Goal: Information Seeking & Learning: Compare options

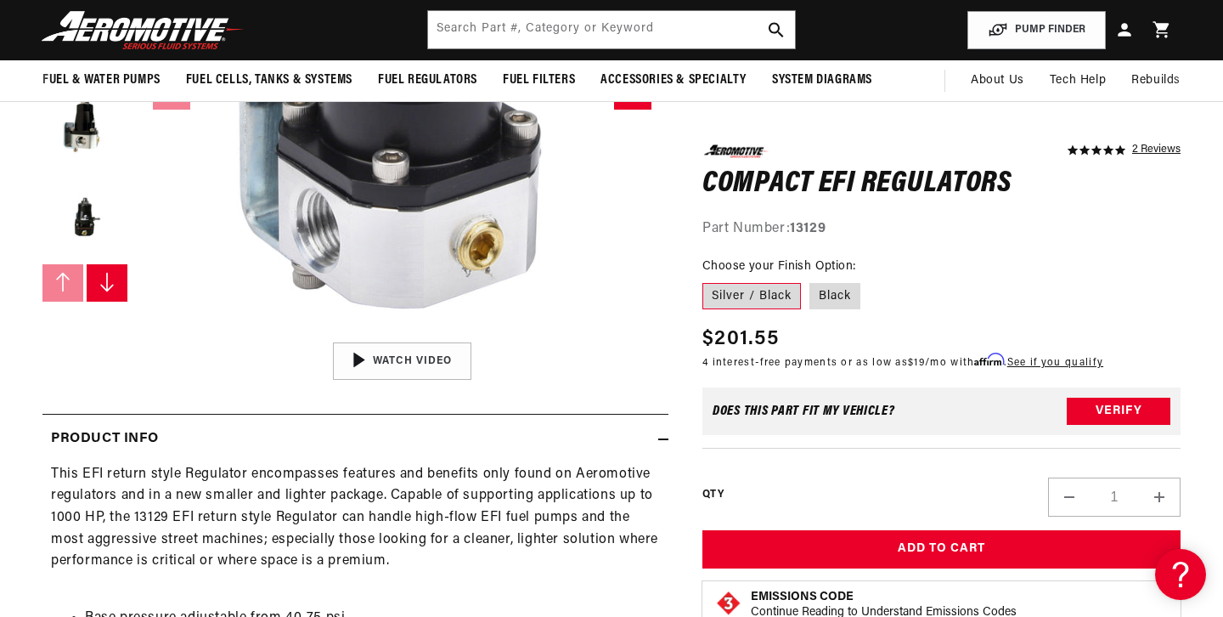
scroll to position [403, 0]
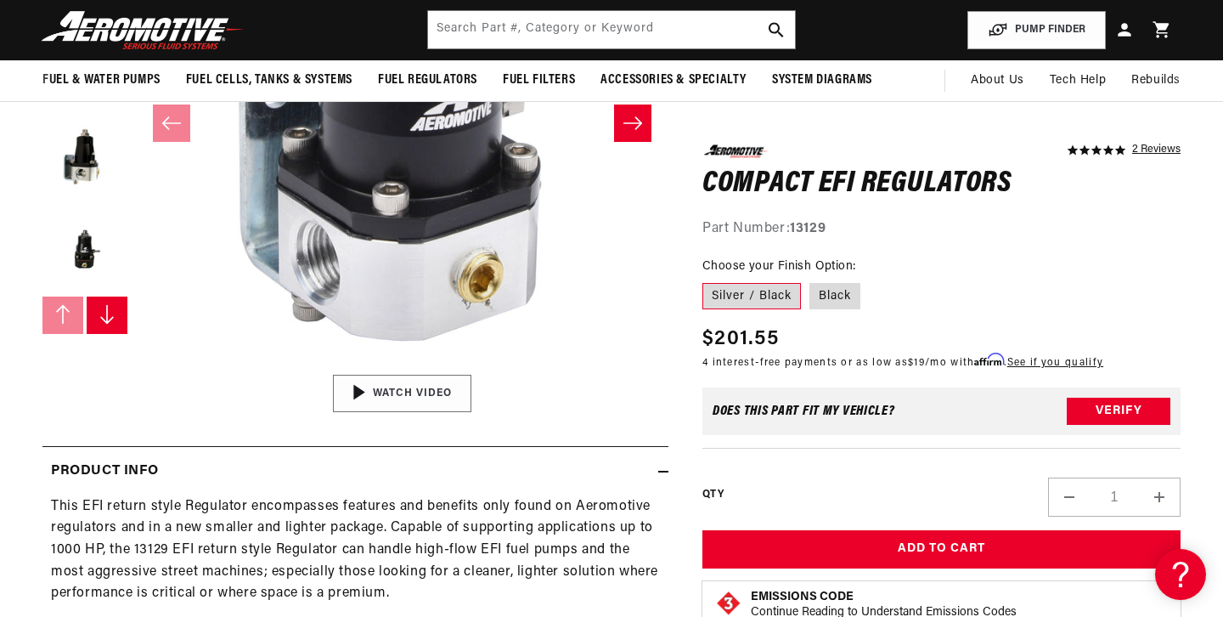
click at [406, 386] on img "Gallery Viewer" at bounding box center [402, 393] width 257 height 144
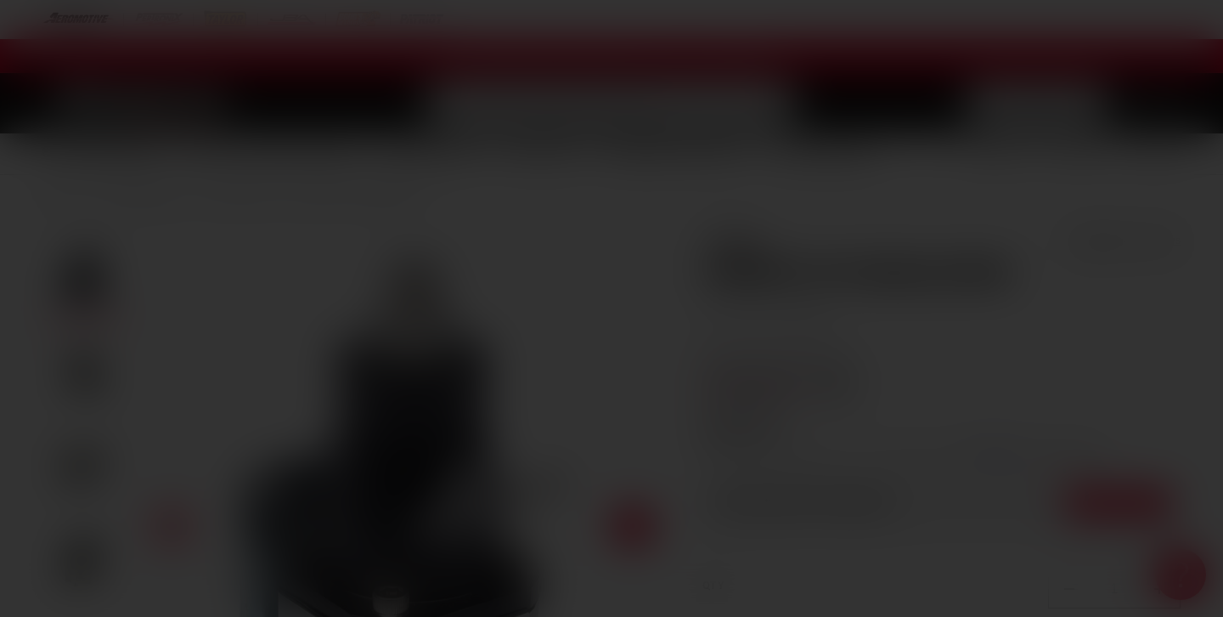
scroll to position [0, 0]
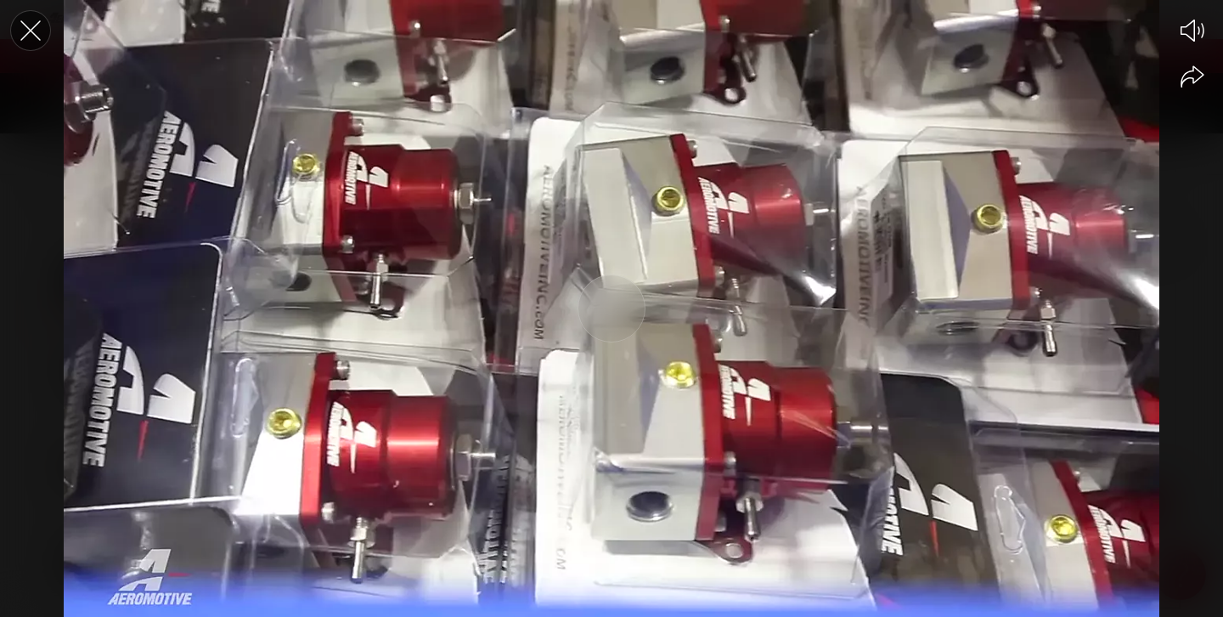
click at [26, 35] on icon "Close the video player" at bounding box center [30, 30] width 20 height 20
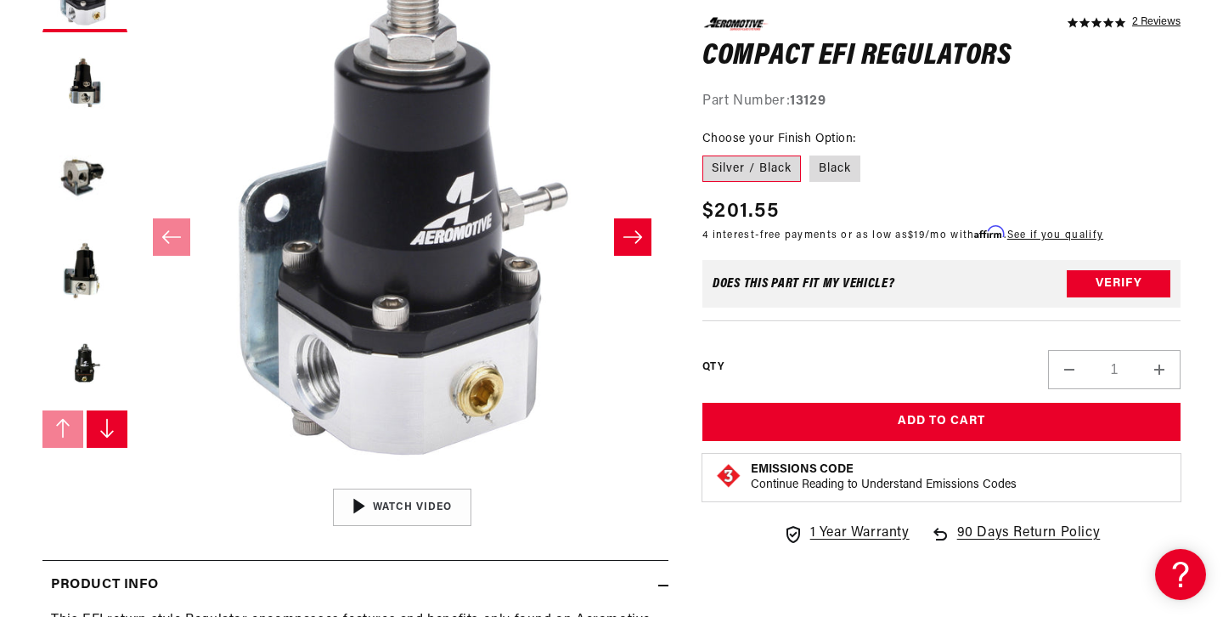
scroll to position [291, 0]
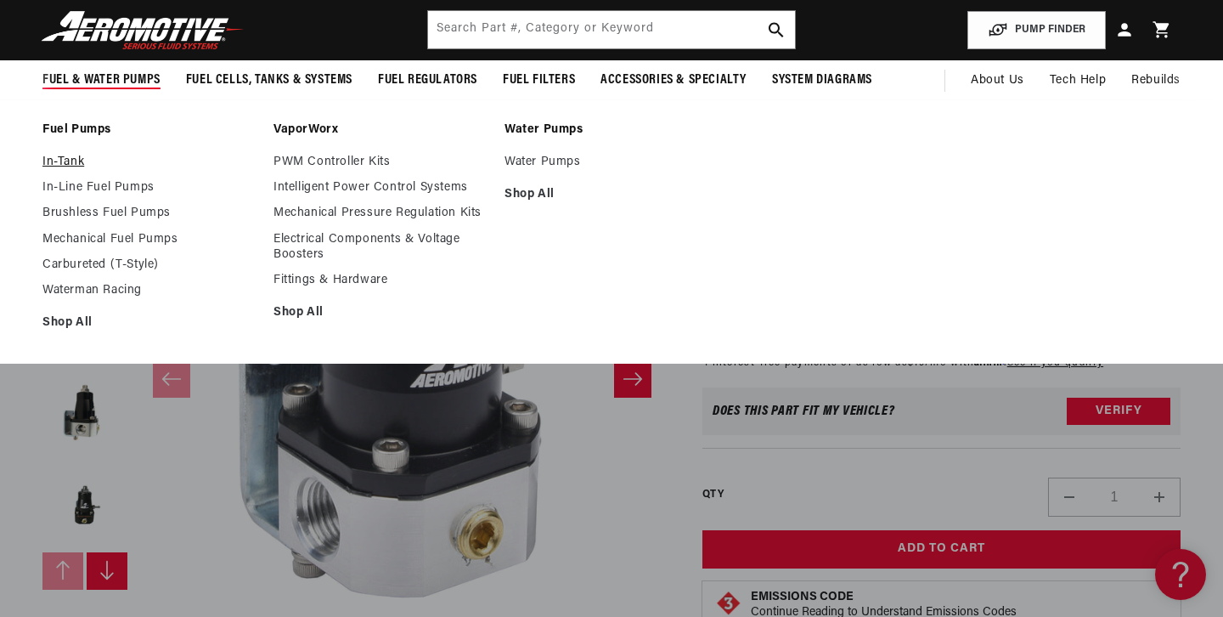
click at [72, 166] on link "In-Tank" at bounding box center [149, 162] width 214 height 15
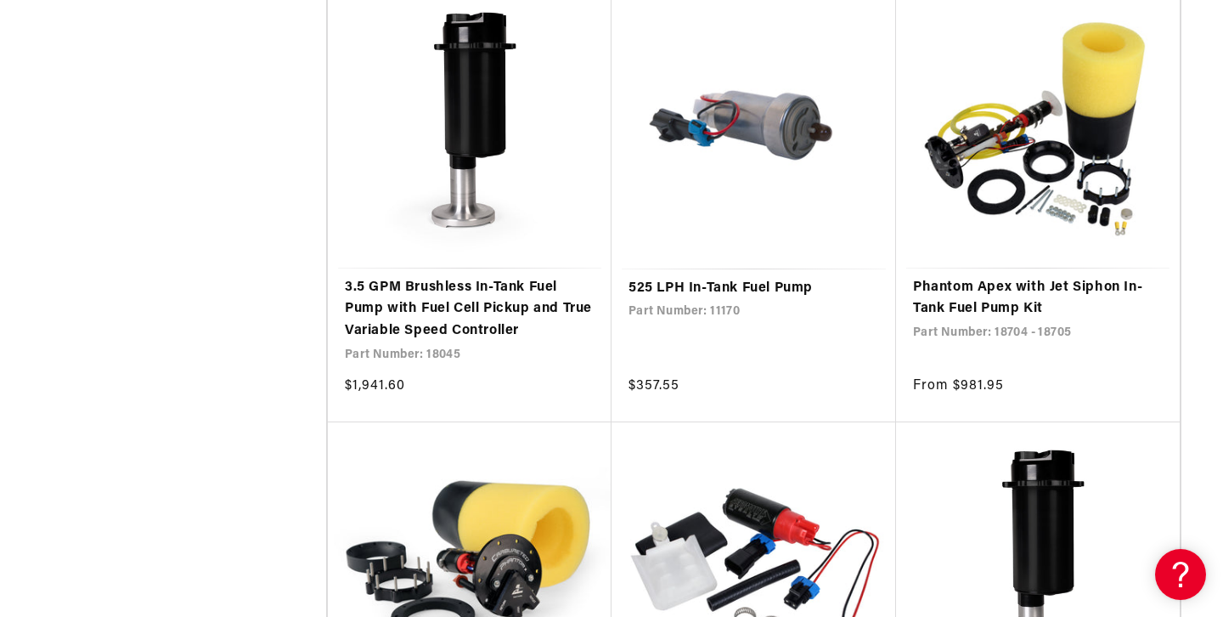
scroll to position [2996, 0]
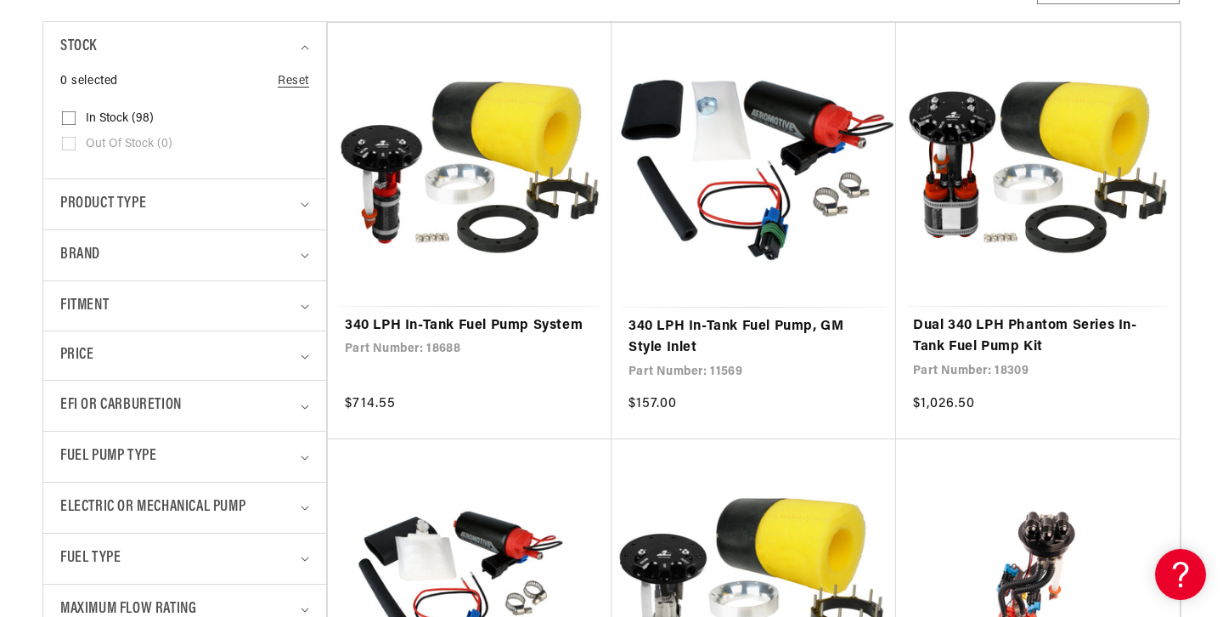
scroll to position [422, 0]
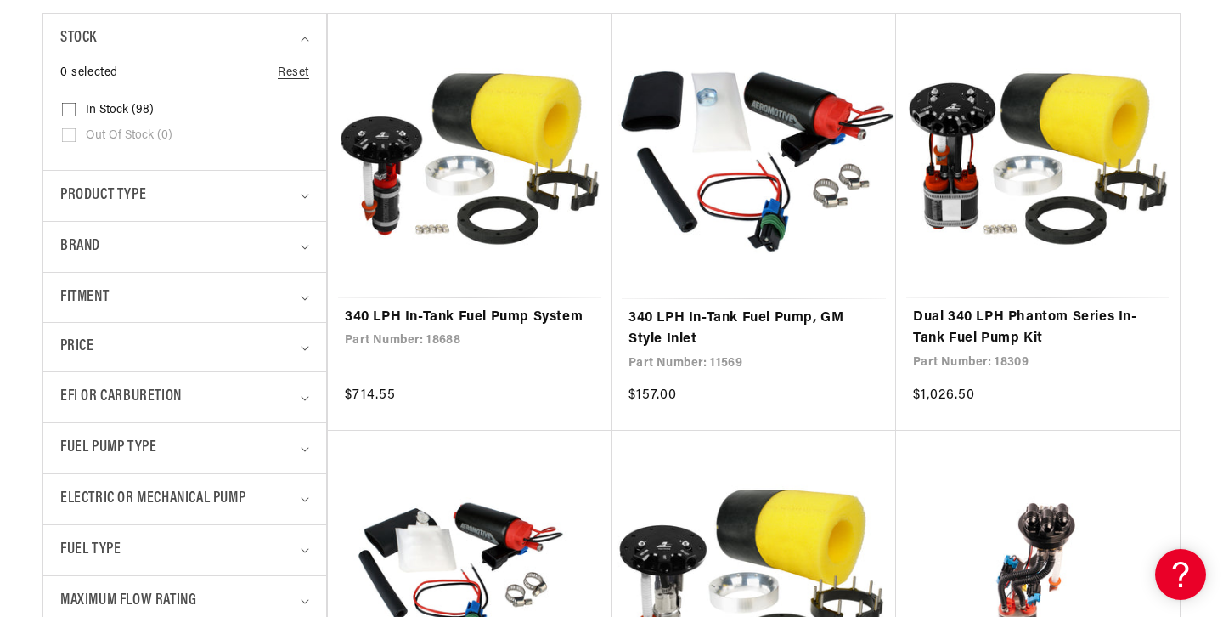
click at [298, 315] on summary "Fitment" at bounding box center [184, 298] width 249 height 50
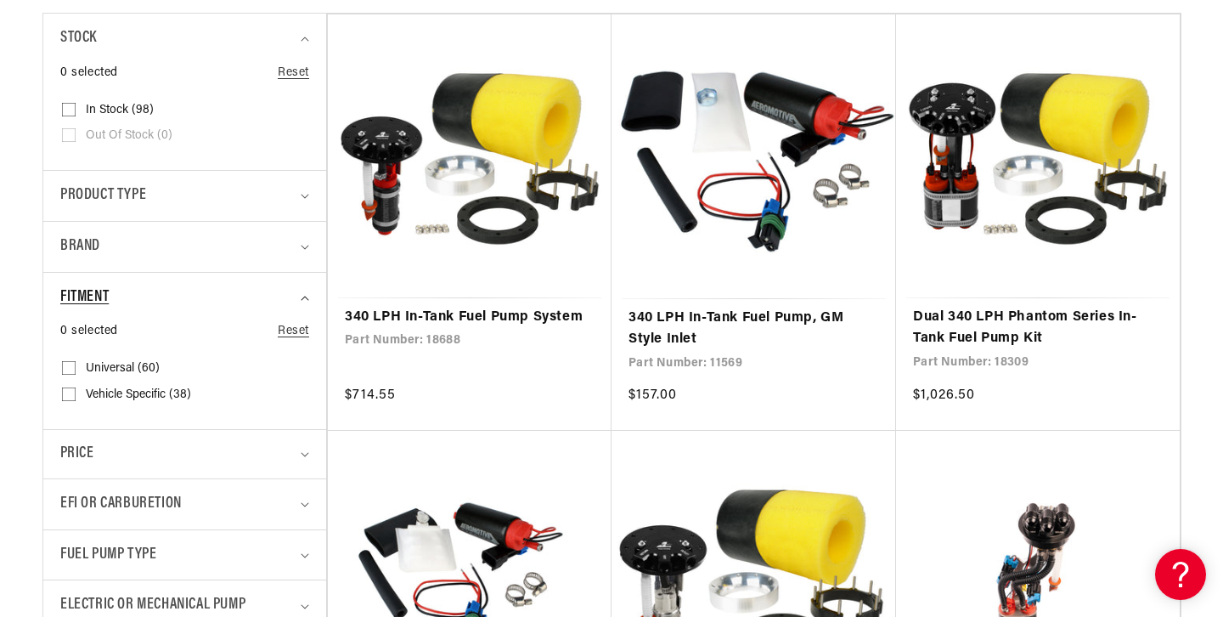
click at [303, 299] on icon "Fitment (0 selected)" at bounding box center [305, 298] width 8 height 5
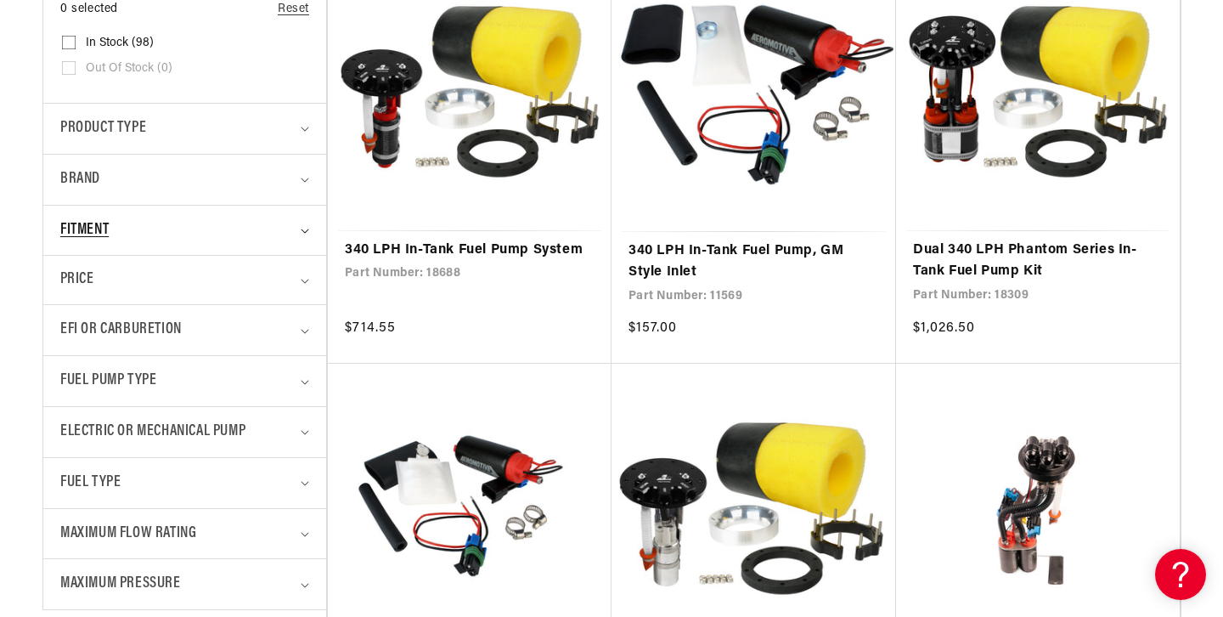
scroll to position [494, 0]
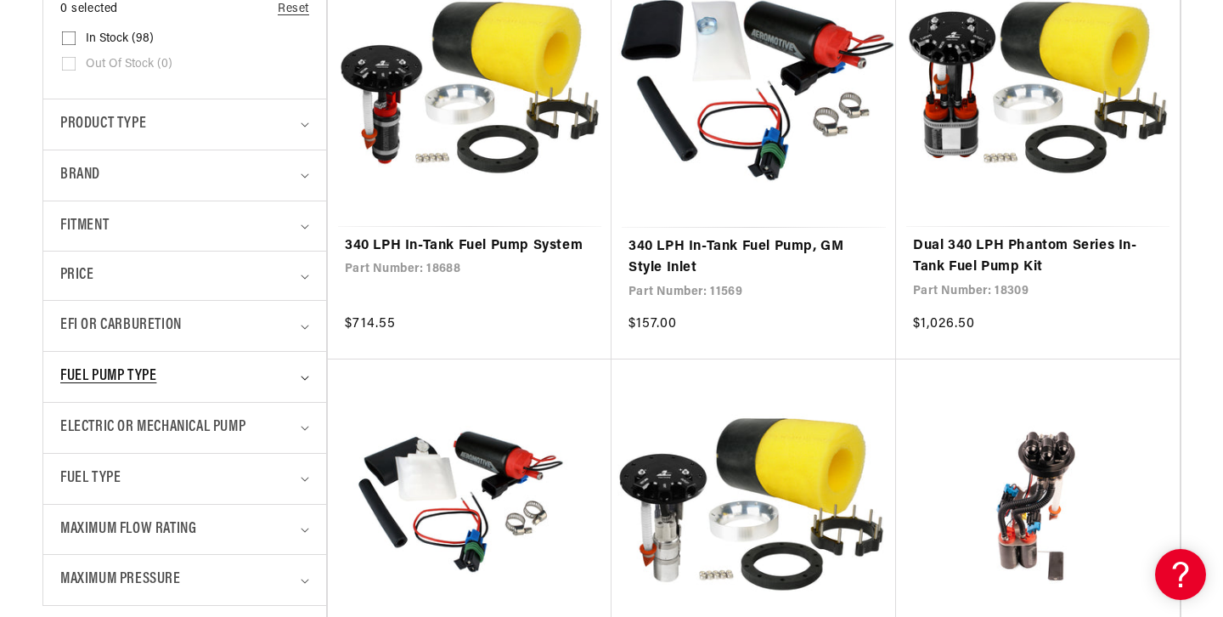
click at [300, 369] on summary "Fuel Pump Type" at bounding box center [184, 377] width 249 height 50
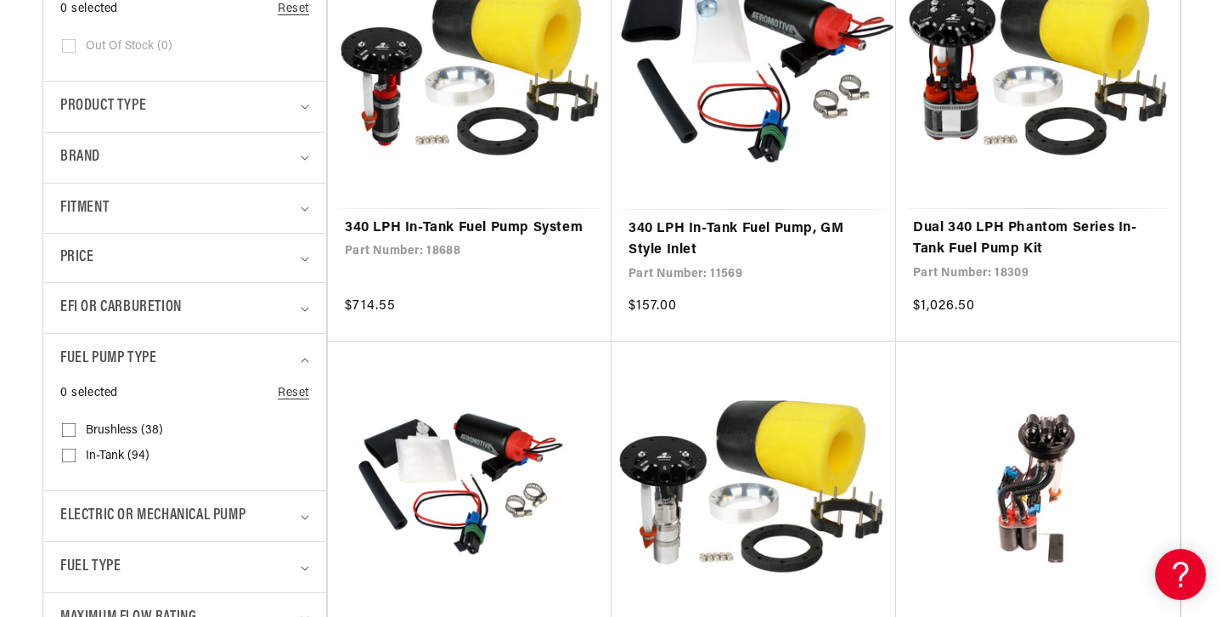
scroll to position [514, 0]
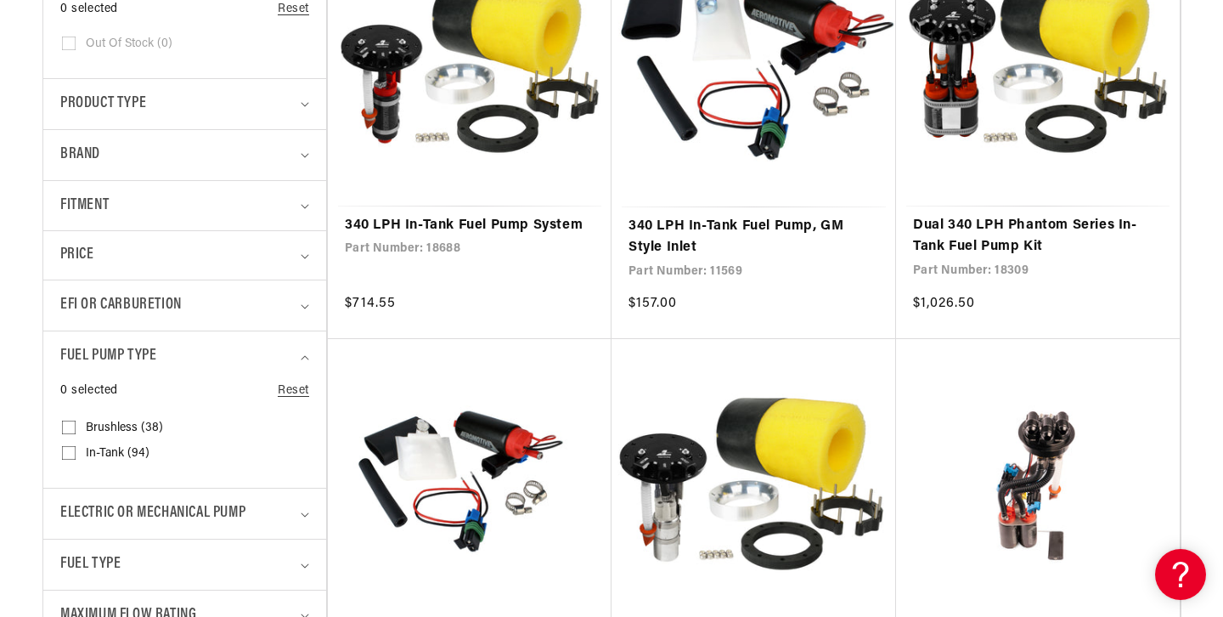
click at [67, 454] on input "In-Tank (94) In-Tank (94 products)" at bounding box center [69, 456] width 14 height 14
checkbox input "true"
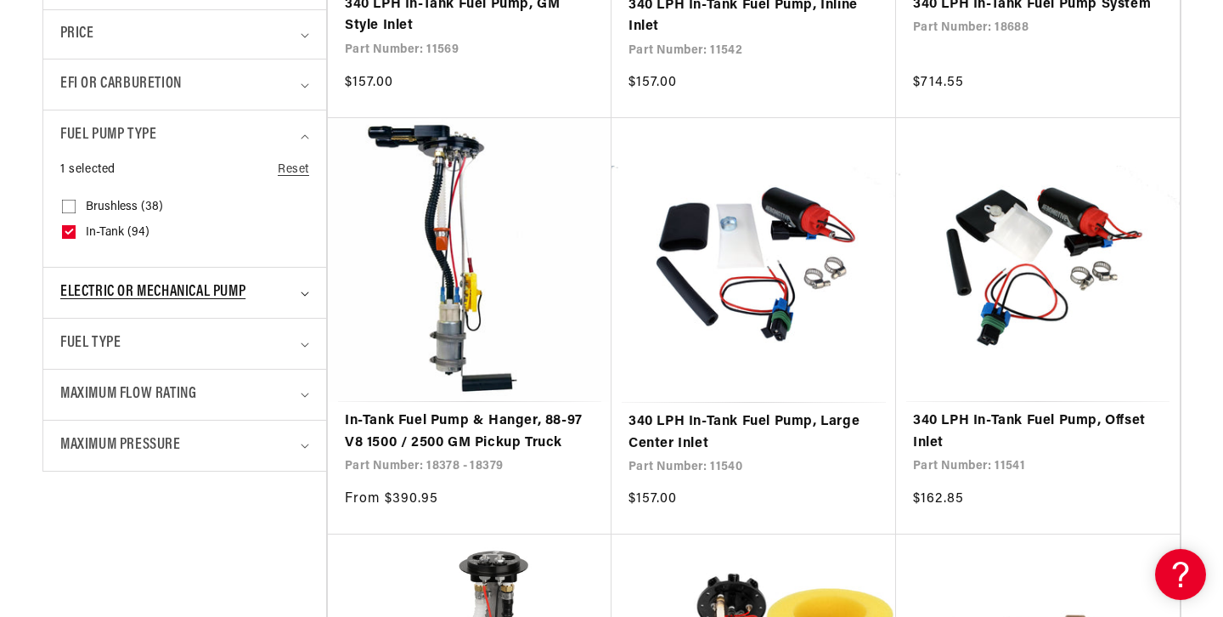
scroll to position [731, 0]
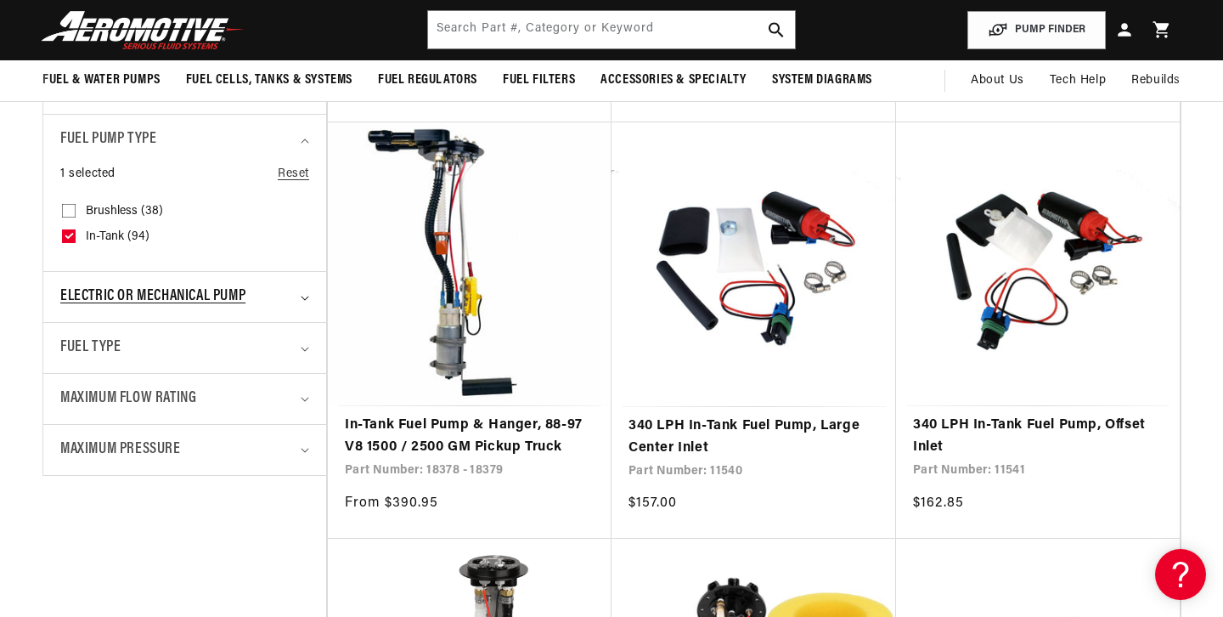
click at [307, 303] on summary "Electric or Mechanical Pump" at bounding box center [184, 297] width 249 height 50
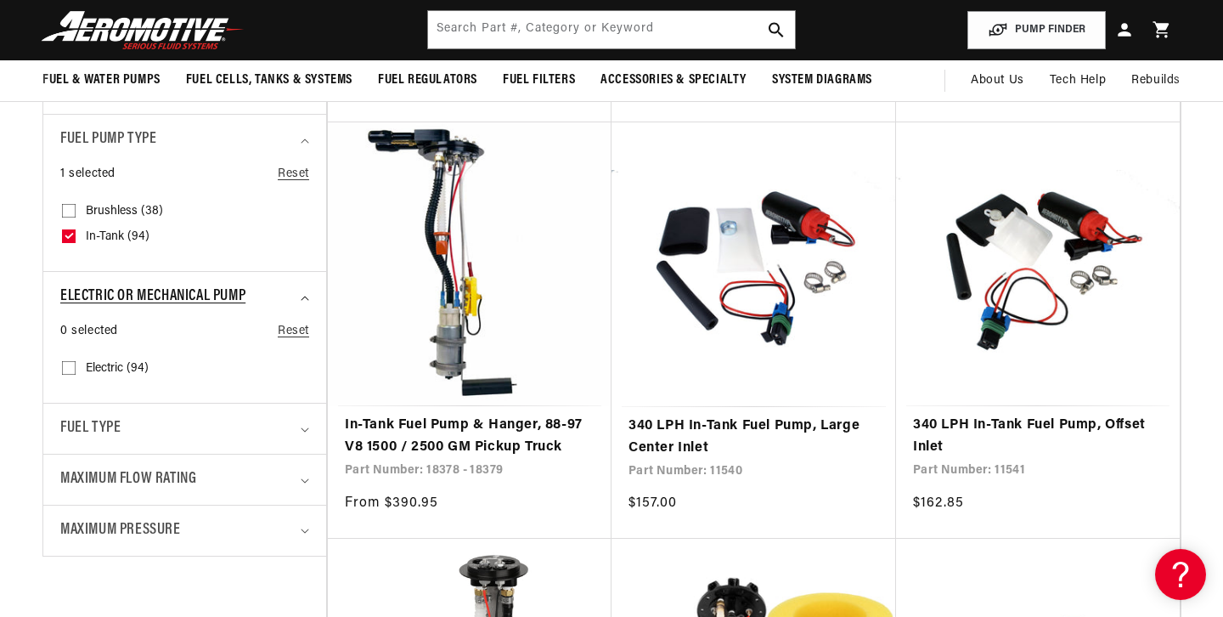
click at [307, 305] on summary "Electric or Mechanical Pump" at bounding box center [184, 297] width 249 height 50
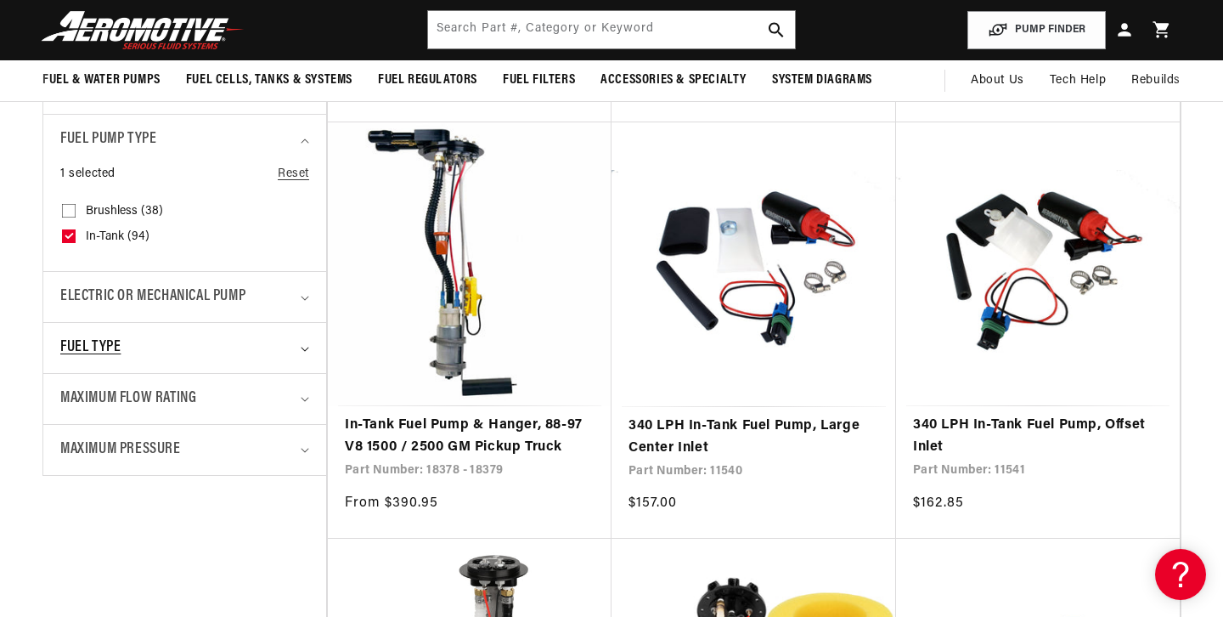
click at [305, 348] on icon "Fuel Type (0 selected)" at bounding box center [305, 349] width 8 height 5
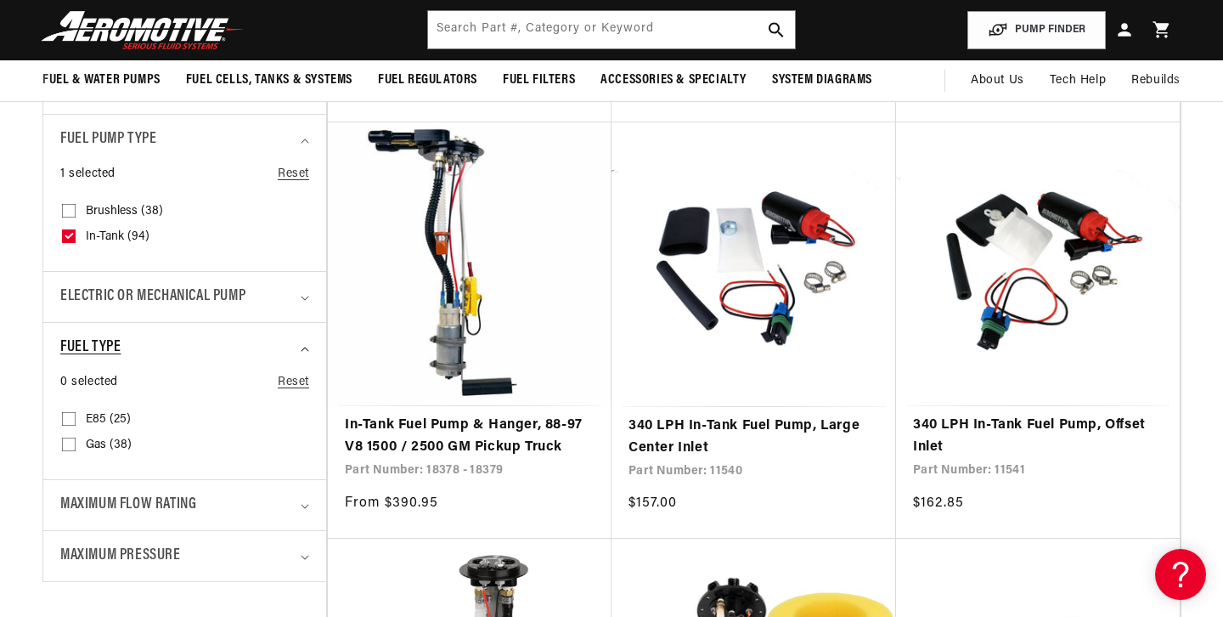
click at [305, 348] on icon "Fuel Type (0 selected)" at bounding box center [305, 349] width 8 height 5
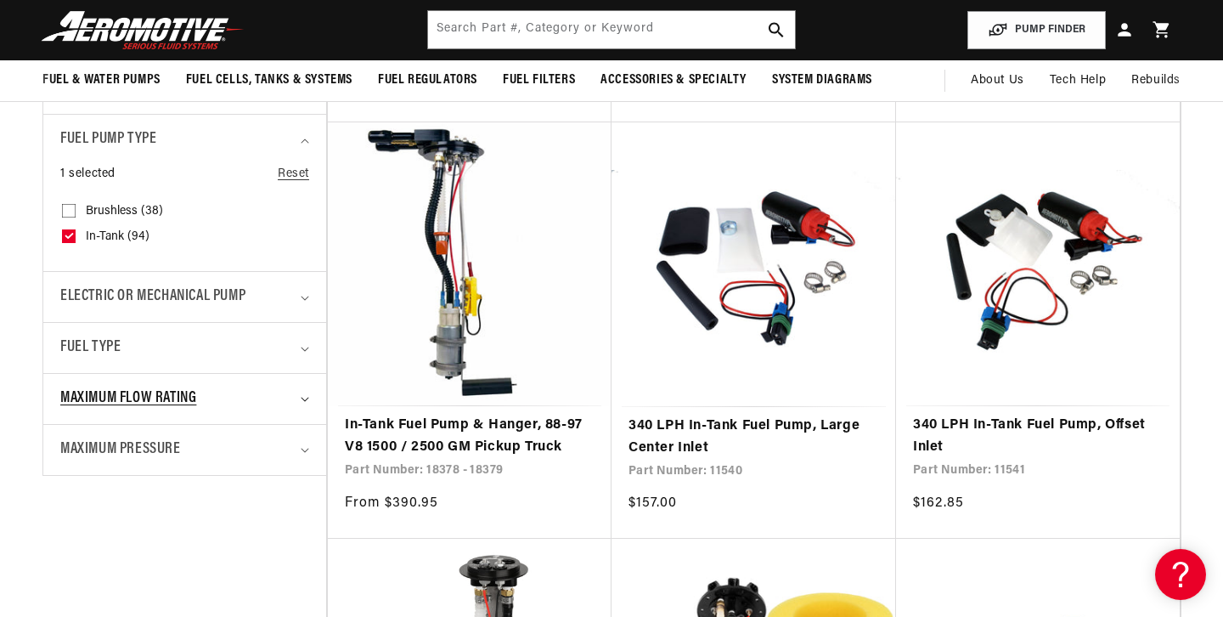
click at [302, 394] on summary "Maximum Flow Rating" at bounding box center [184, 399] width 249 height 50
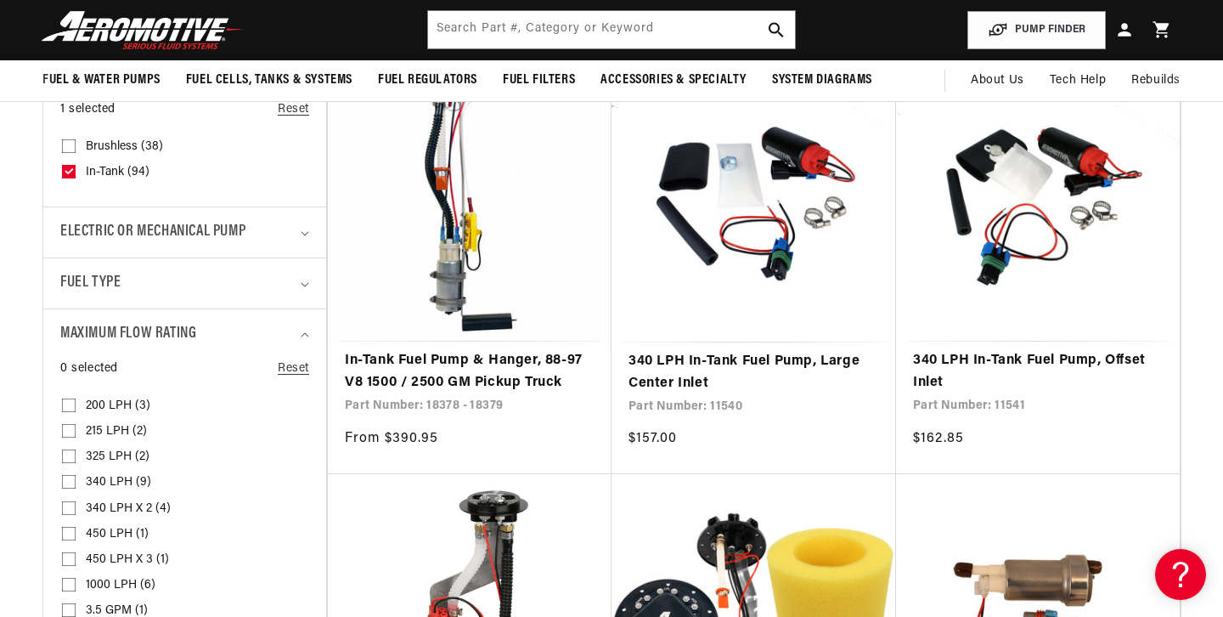
scroll to position [791, 0]
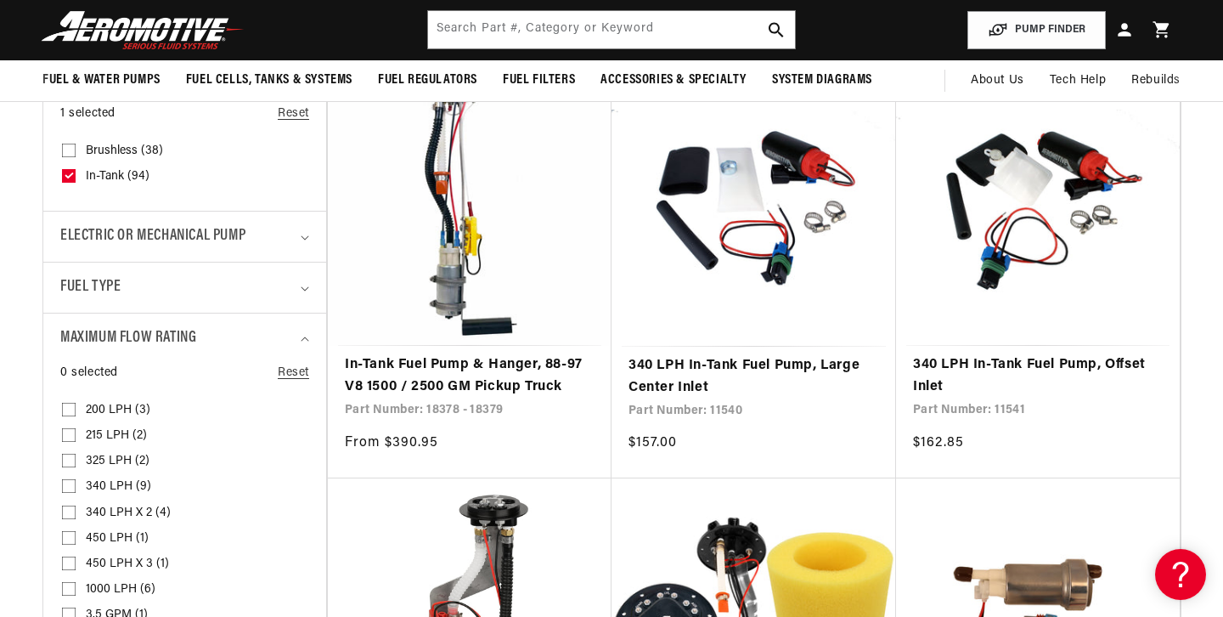
click at [68, 511] on input "340 LPH x 2 (4) 340 LPH x 2 (4 products)" at bounding box center [69, 516] width 14 height 14
checkbox input "true"
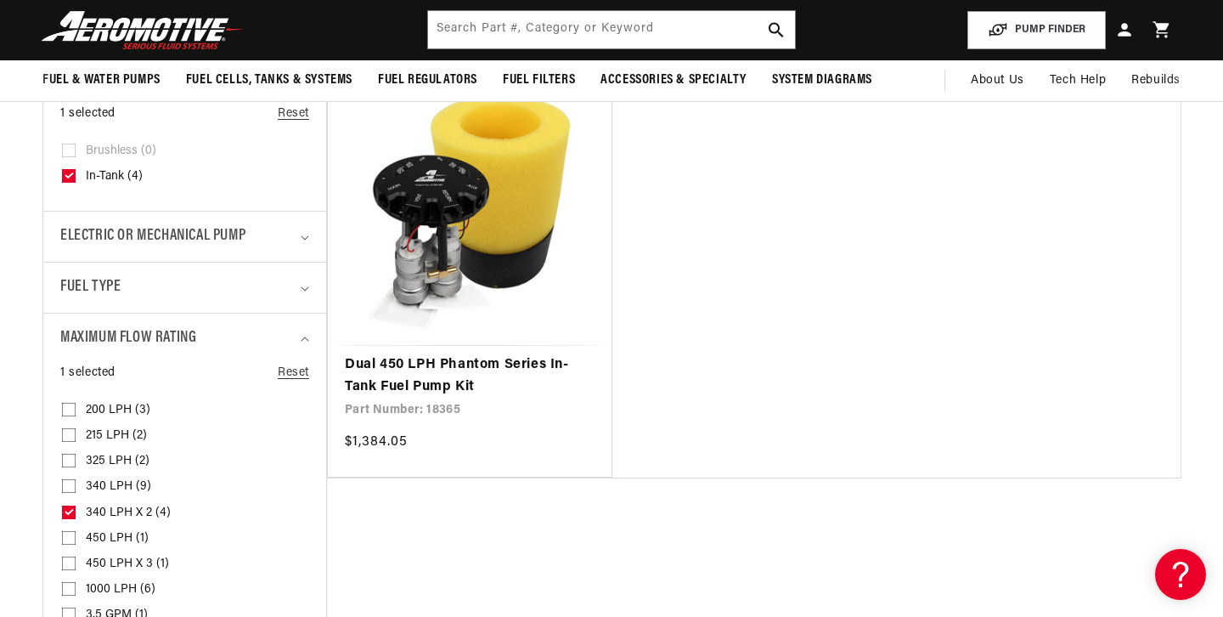
click at [70, 488] on input "340 LPH (9) 340 LPH (9 products)" at bounding box center [69, 489] width 14 height 14
checkbox input "true"
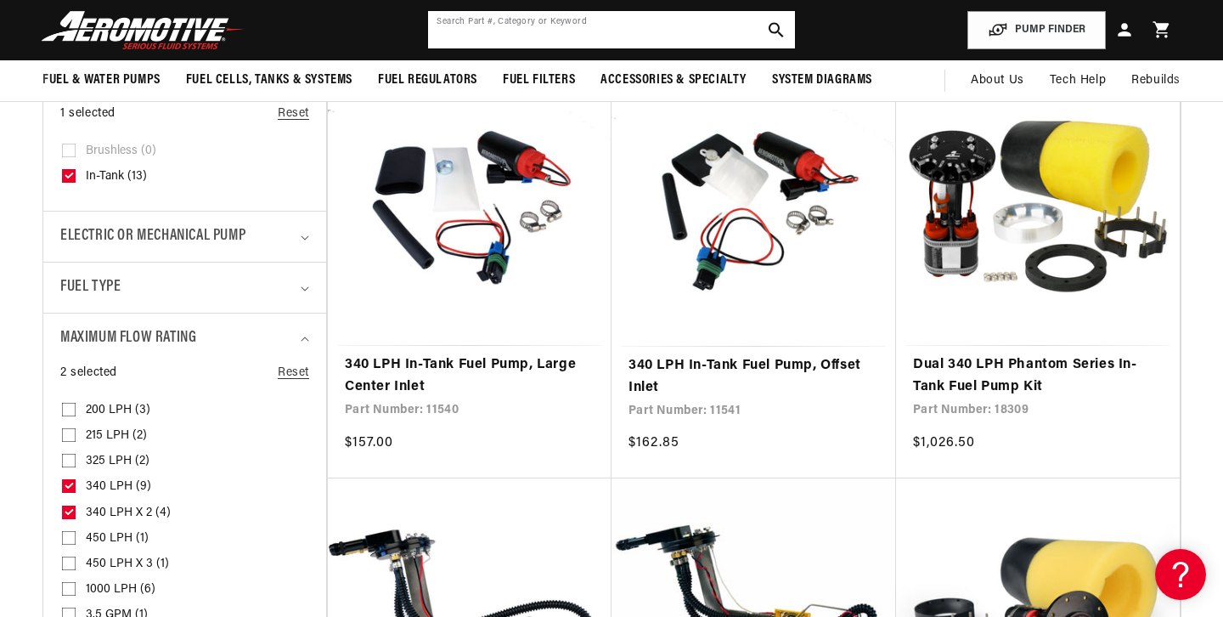
click at [472, 35] on input "text" at bounding box center [611, 29] width 366 height 37
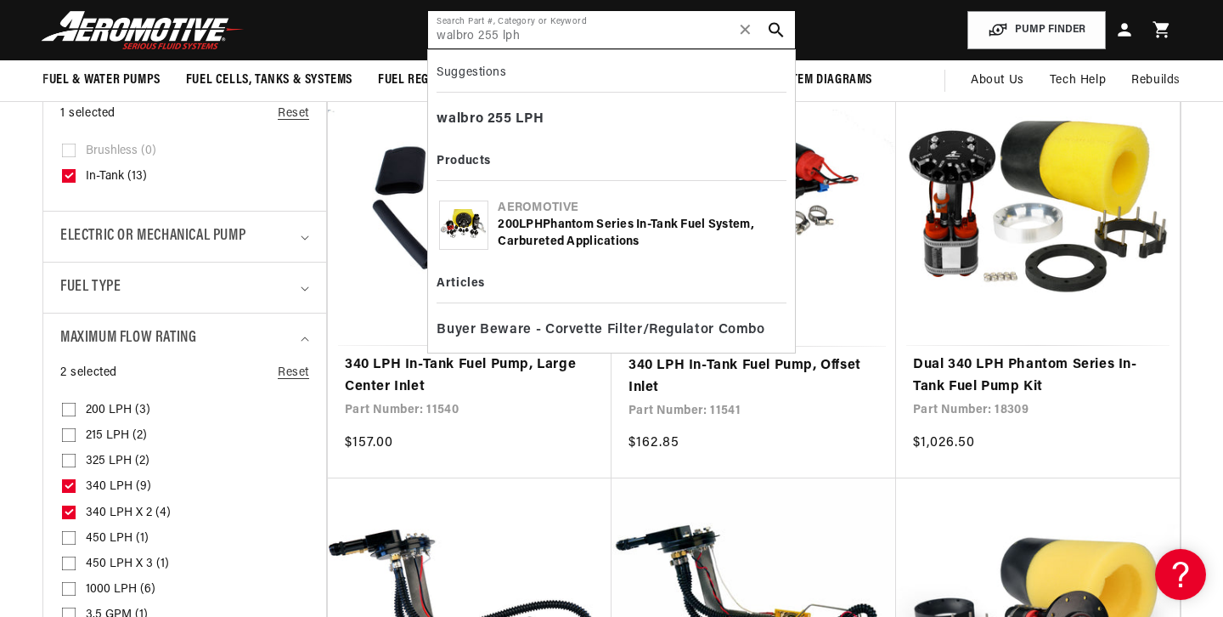
type input "walbro 255 lph"
